Goal: Task Accomplishment & Management: Manage account settings

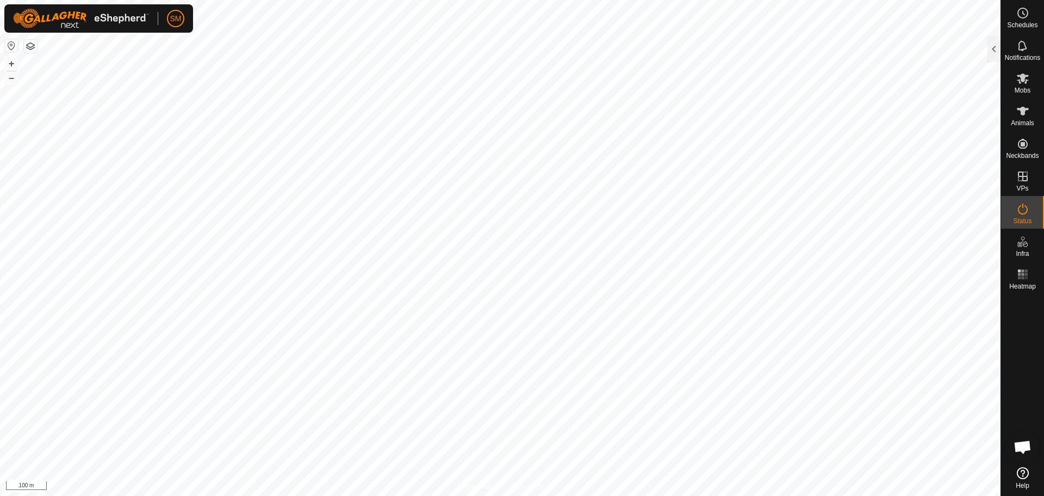
scroll to position [272, 0]
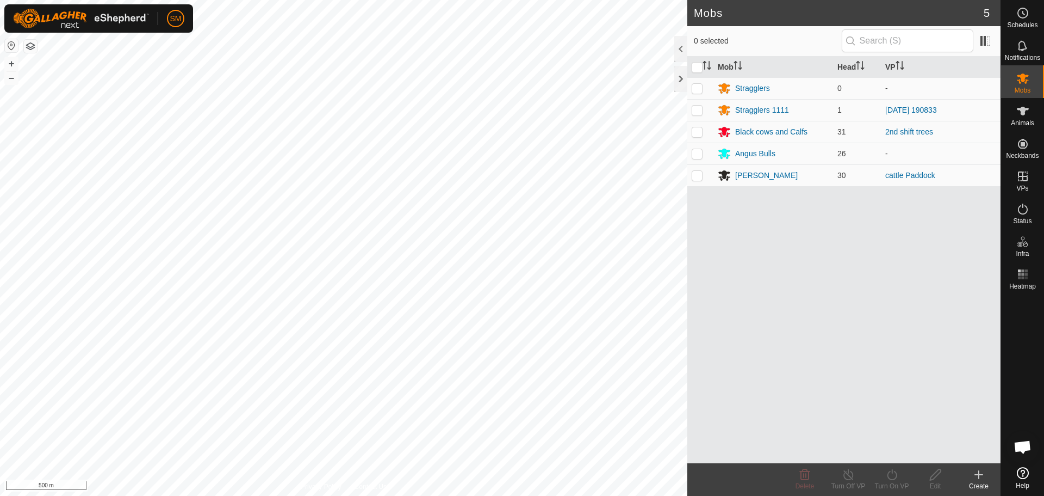
scroll to position [272, 0]
click at [680, 82] on div at bounding box center [680, 79] width 13 height 26
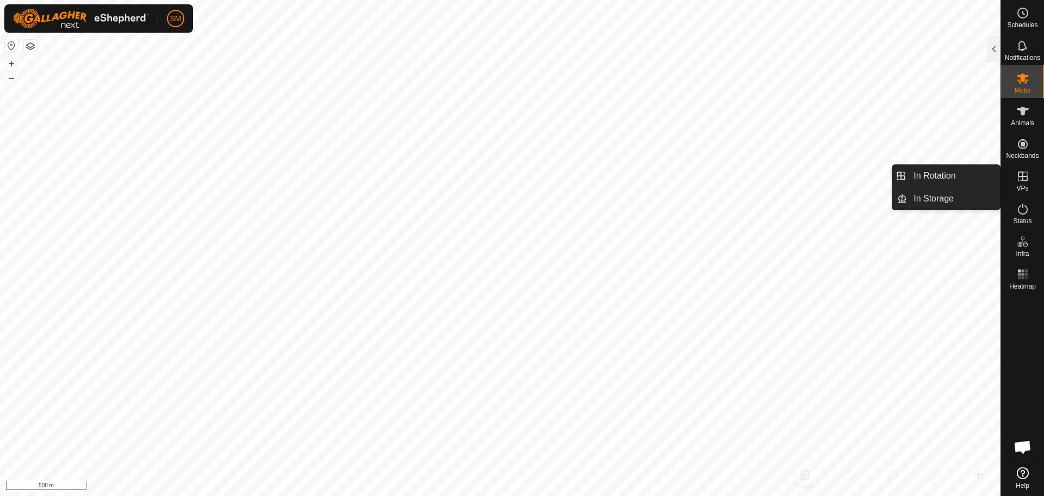
click at [1021, 179] on icon at bounding box center [1023, 176] width 13 height 13
click at [964, 177] on link "In Rotation" at bounding box center [953, 176] width 93 height 22
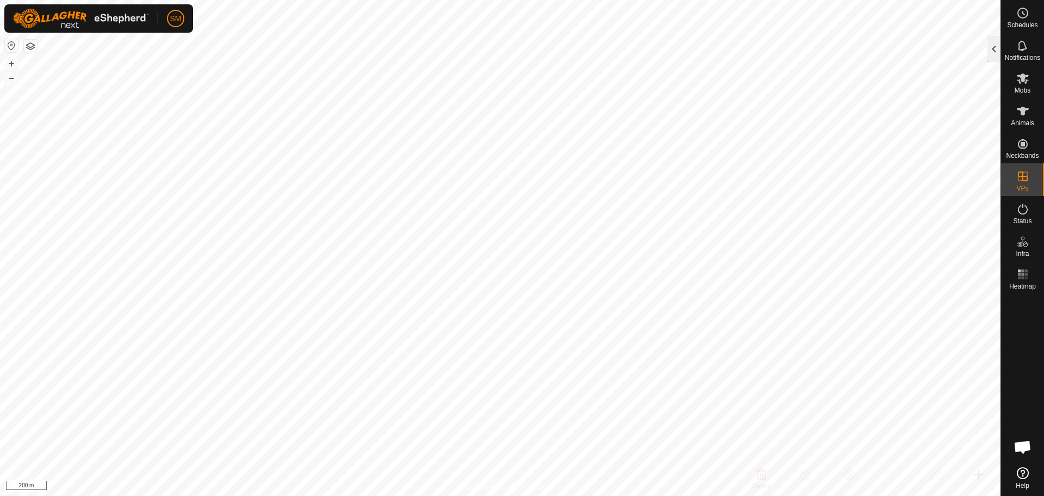
click at [992, 43] on div at bounding box center [994, 49] width 13 height 26
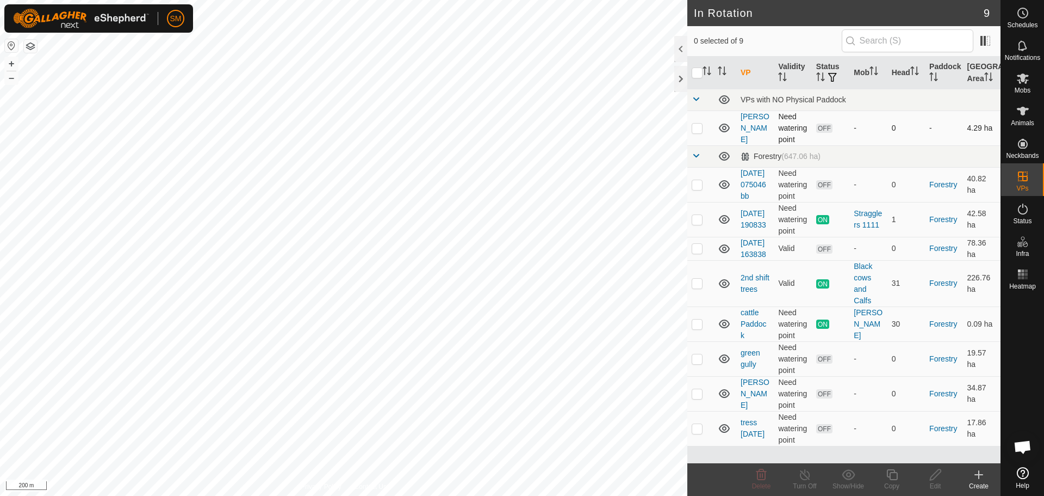
click at [698, 125] on p-checkbox at bounding box center [697, 127] width 11 height 9
checkbox input "false"
click at [695, 189] on p-checkbox at bounding box center [697, 184] width 11 height 9
click at [755, 473] on icon at bounding box center [761, 474] width 13 height 13
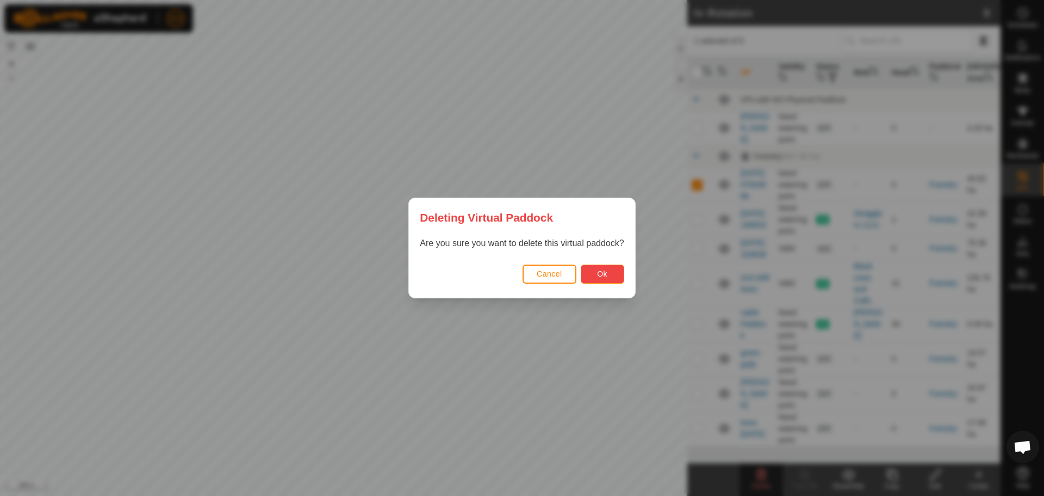
click at [590, 271] on button "Ok" at bounding box center [603, 273] width 44 height 19
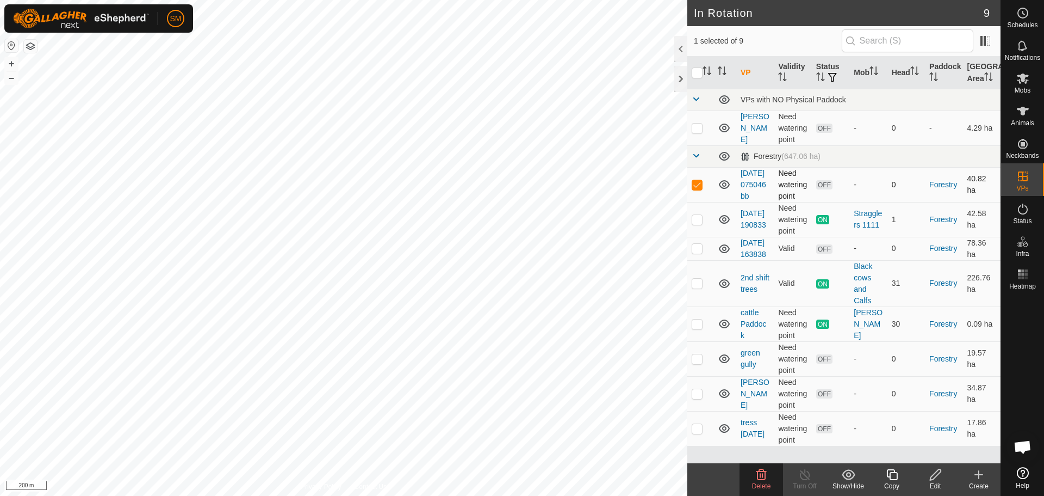
click at [693, 189] on p-checkbox at bounding box center [697, 184] width 11 height 9
click at [695, 189] on p-checkbox at bounding box center [697, 184] width 11 height 9
checkbox input "true"
click at [757, 474] on icon at bounding box center [762, 474] width 10 height 11
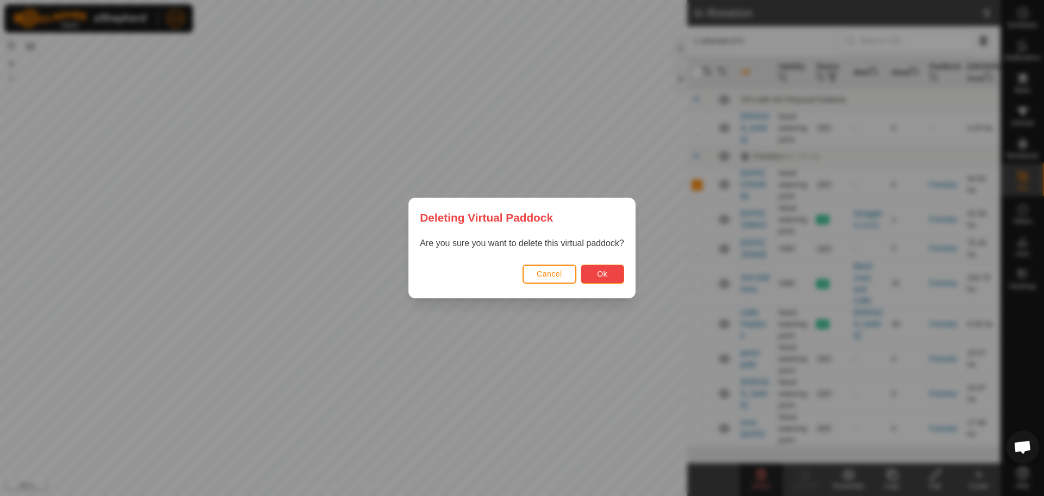
click at [597, 274] on span "Ok" at bounding box center [602, 273] width 10 height 9
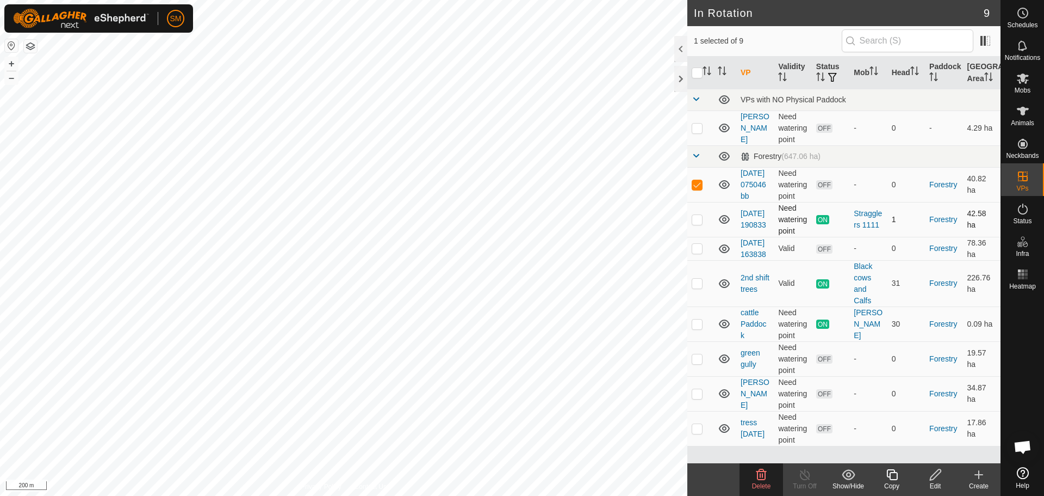
click at [694, 224] on p-checkbox at bounding box center [697, 219] width 11 height 9
checkbox input "false"
click at [702, 252] on p-checkbox at bounding box center [697, 248] width 11 height 9
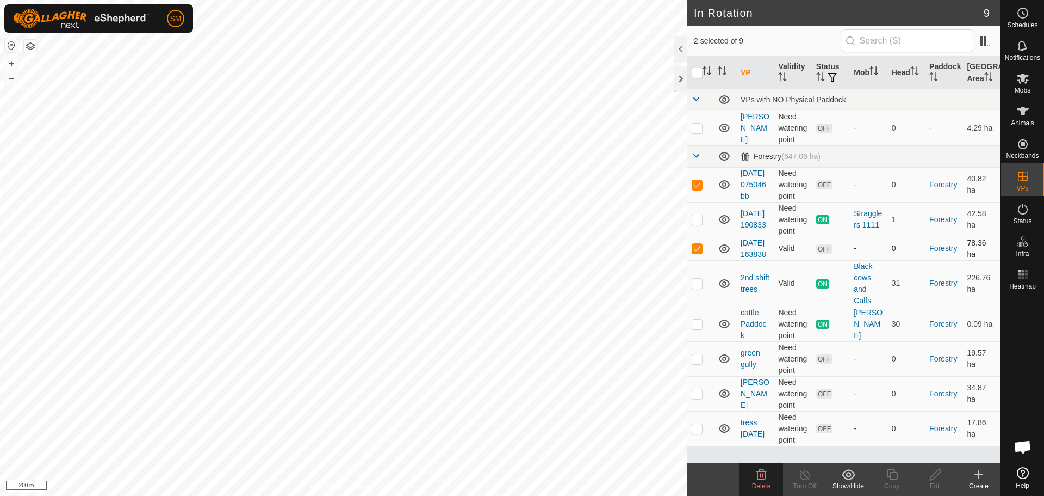
checkbox input "false"
click at [697, 287] on p-checkbox at bounding box center [697, 282] width 11 height 9
checkbox input "false"
click at [699, 328] on p-checkbox at bounding box center [697, 323] width 11 height 9
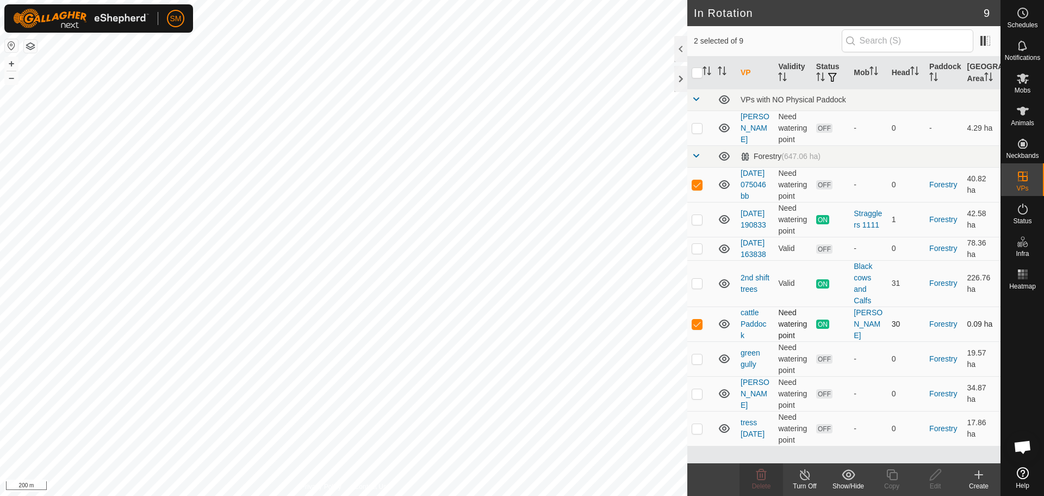
click at [699, 328] on p-checkbox at bounding box center [697, 323] width 11 height 9
checkbox input "false"
click at [696, 363] on p-checkbox at bounding box center [697, 358] width 11 height 9
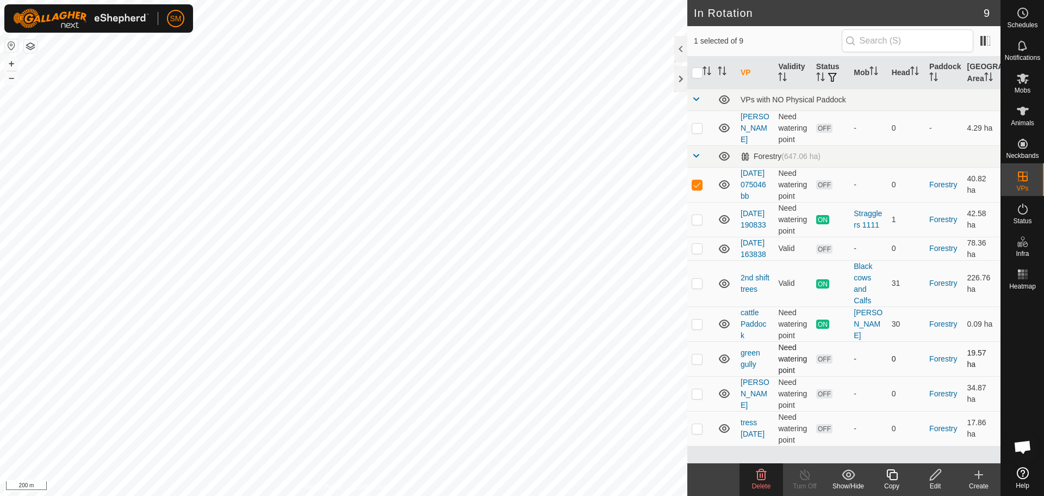
checkbox input "true"
click at [759, 480] on icon at bounding box center [761, 474] width 13 height 13
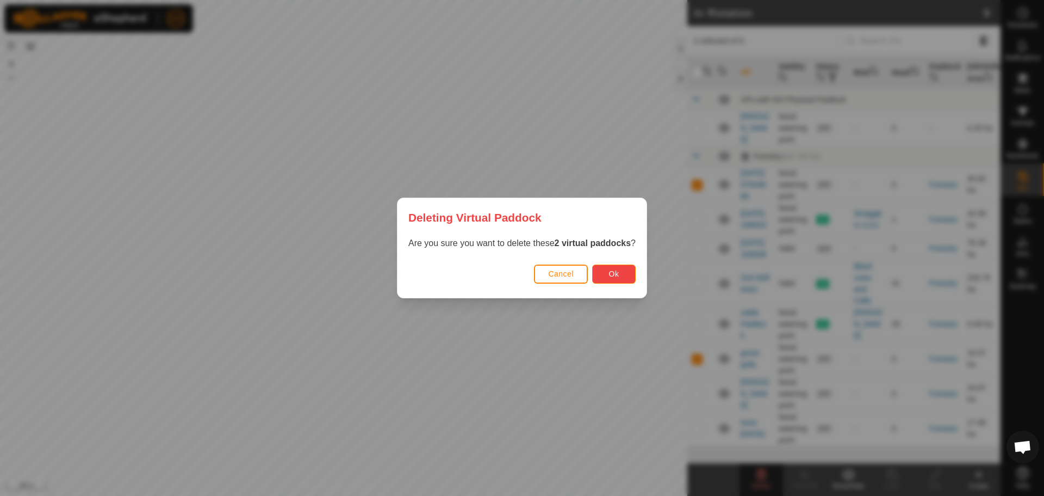
click at [609, 263] on div "Cancel Ok" at bounding box center [522, 279] width 249 height 37
click at [610, 272] on span "Ok" at bounding box center [614, 273] width 10 height 9
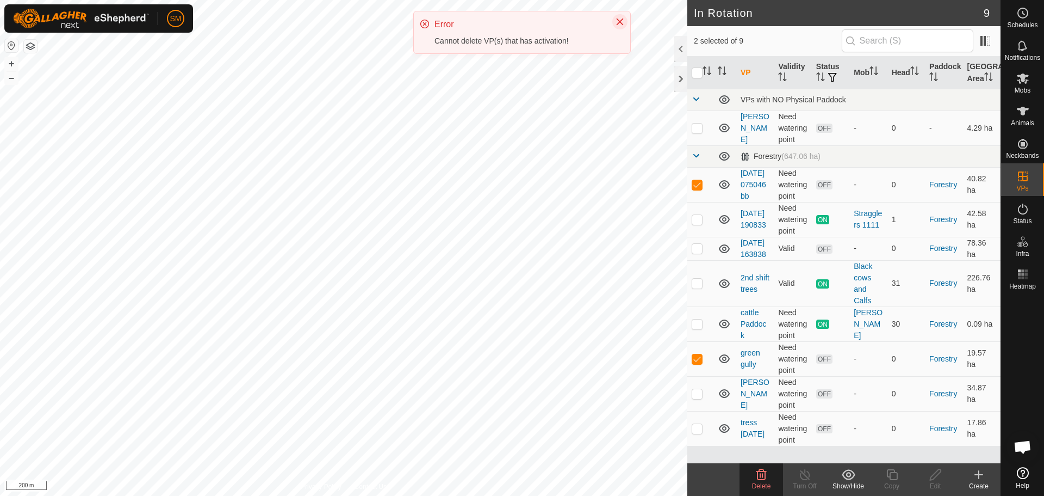
click at [619, 17] on button "Close" at bounding box center [619, 21] width 15 height 15
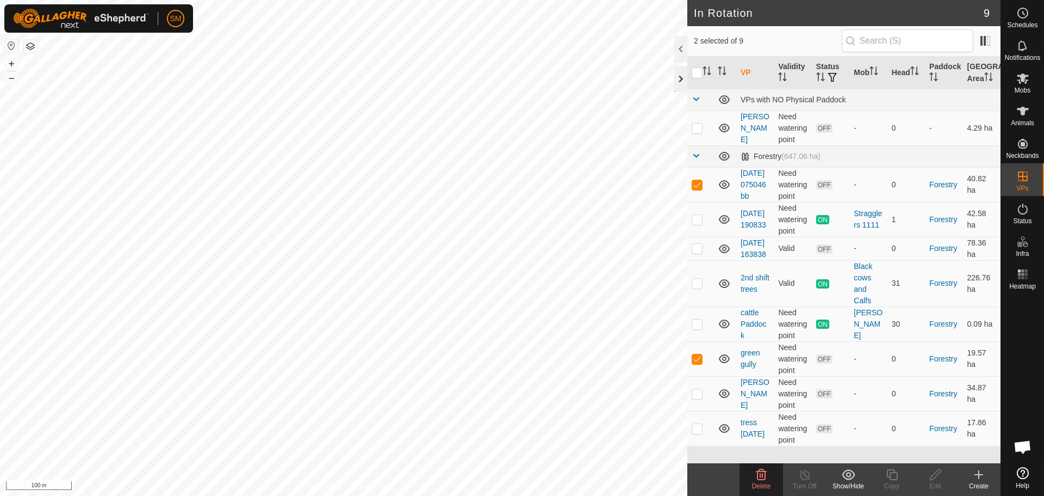
click at [678, 71] on div at bounding box center [680, 79] width 13 height 26
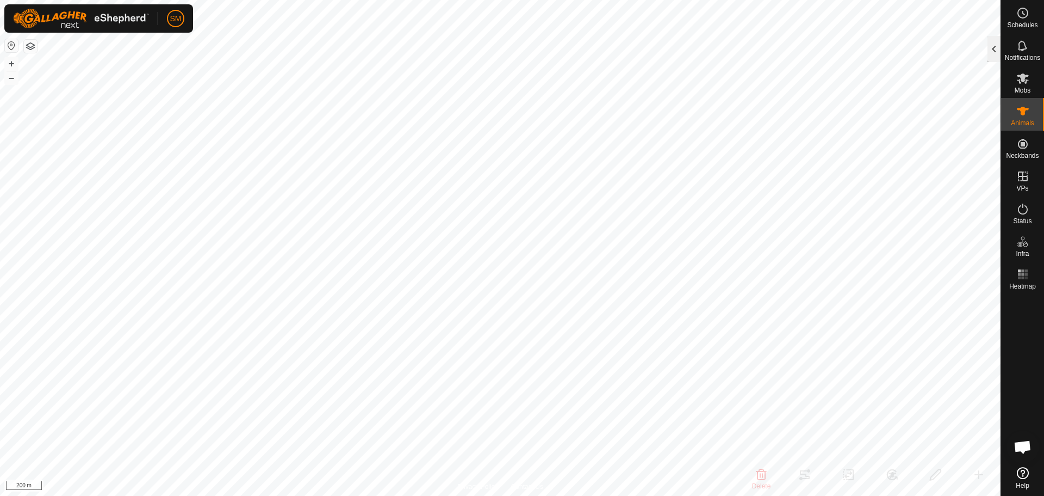
click at [1000, 49] on div at bounding box center [994, 49] width 13 height 26
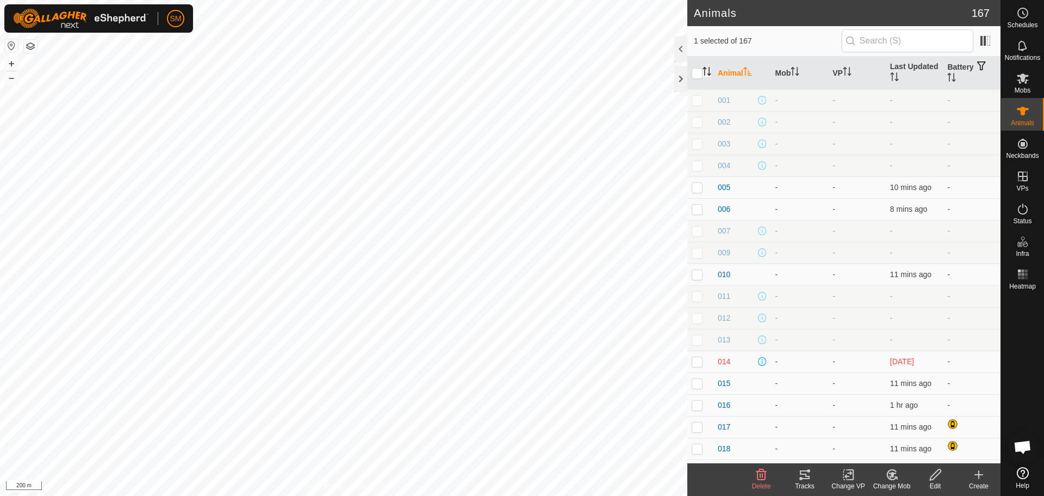
click at [705, 68] on icon "Activate to sort" at bounding box center [705, 68] width 4 height 2
click at [678, 74] on div at bounding box center [680, 79] width 13 height 26
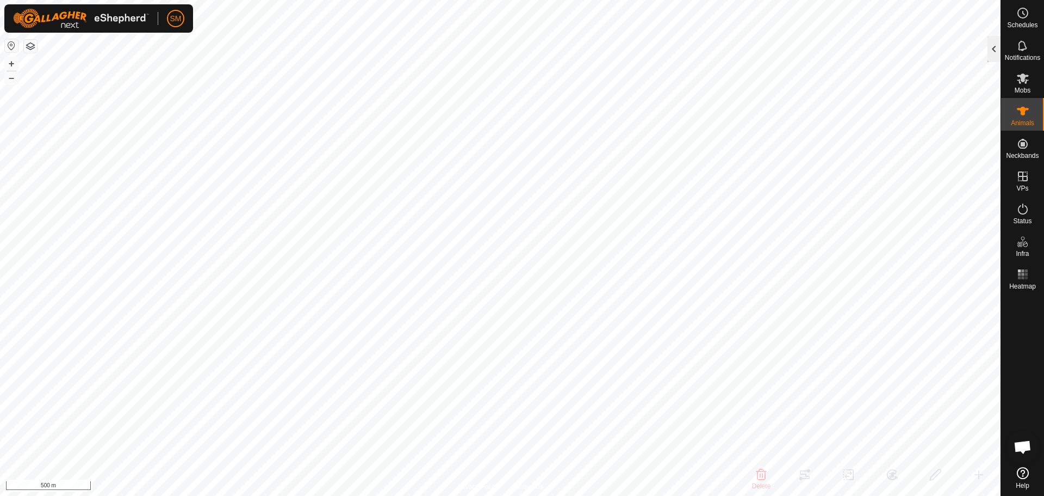
click at [993, 45] on div at bounding box center [994, 49] width 13 height 26
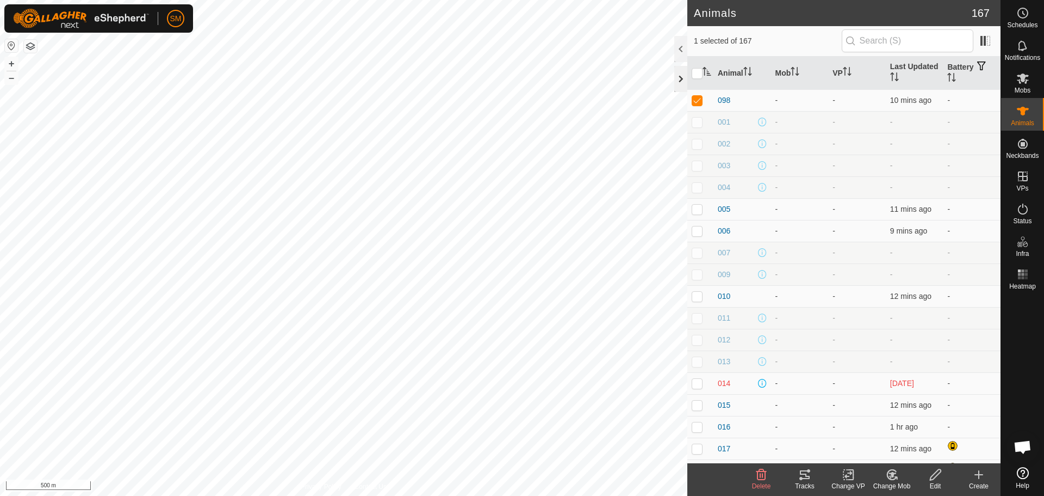
click at [679, 73] on div at bounding box center [680, 79] width 13 height 26
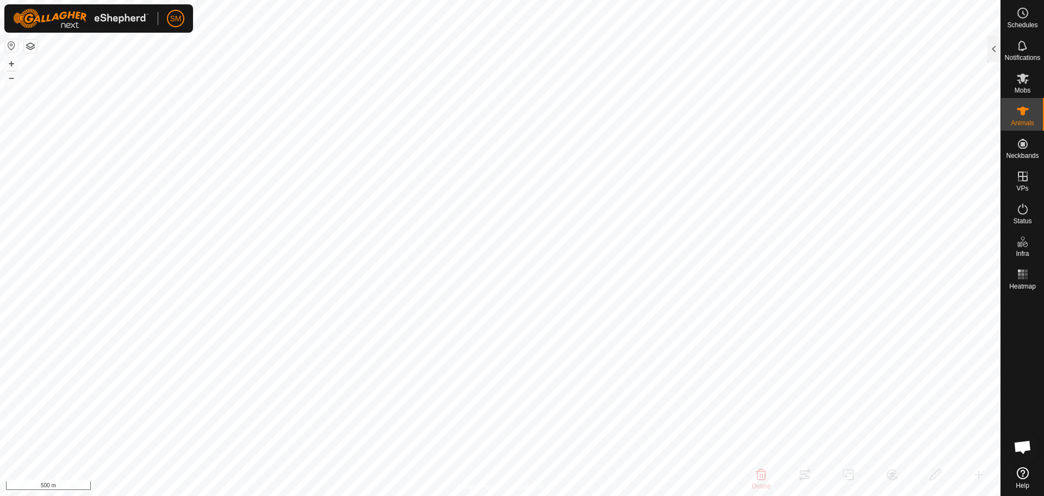
click at [1027, 442] on span "Open chat" at bounding box center [1023, 447] width 18 height 15
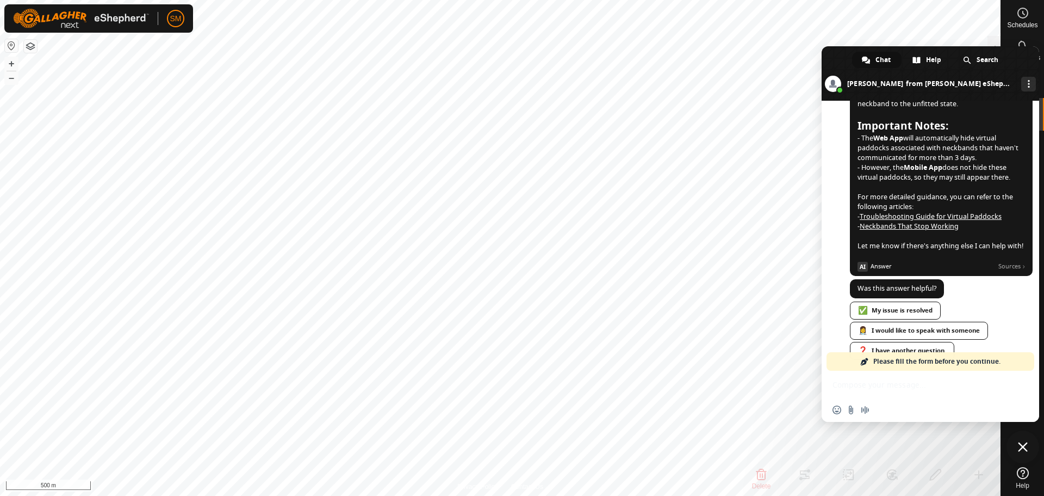
scroll to position [657, 0]
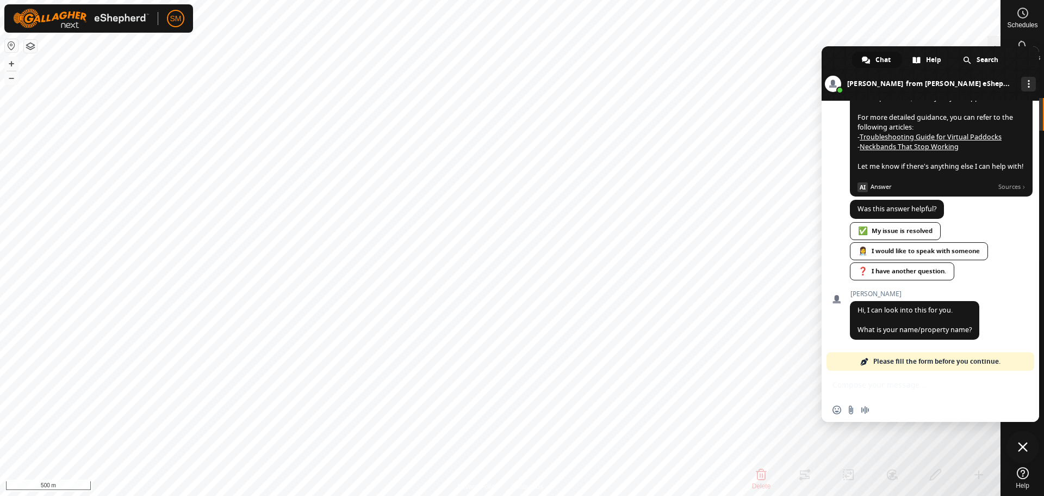
click at [912, 360] on span "Please fill the form before you continue." at bounding box center [937, 361] width 127 height 18
click at [863, 358] on span at bounding box center [864, 361] width 9 height 9
